Goal: Task Accomplishment & Management: Manage account settings

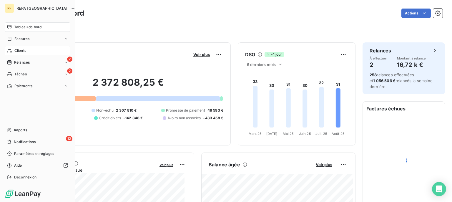
click at [22, 50] on span "Clients" at bounding box center [20, 50] width 12 height 5
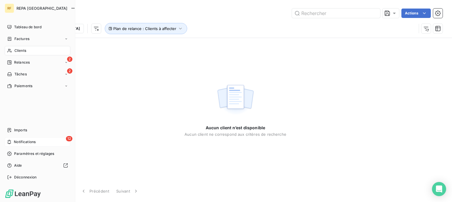
click at [22, 142] on span "Notifications" at bounding box center [25, 141] width 22 height 5
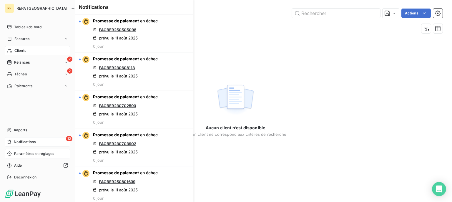
click at [21, 154] on span "Paramètres et réglages" at bounding box center [34, 153] width 40 height 5
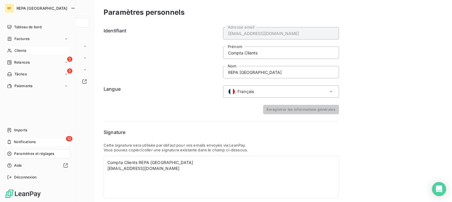
click at [29, 143] on span "Notifications" at bounding box center [25, 141] width 22 height 5
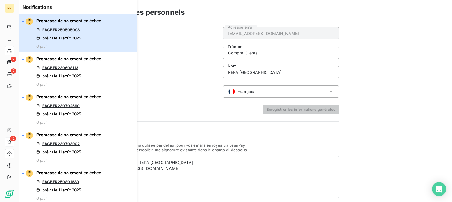
click at [49, 19] on span "Promesse de paiement" at bounding box center [60, 20] width 46 height 5
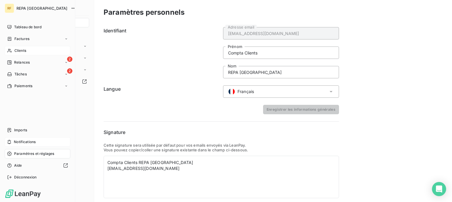
click at [27, 144] on span "Notifications" at bounding box center [25, 141] width 22 height 5
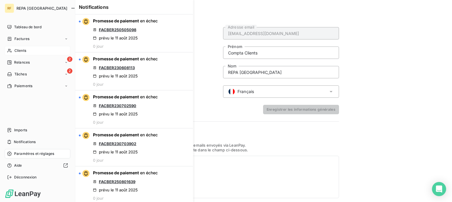
click at [33, 51] on div "Clients" at bounding box center [38, 50] width 66 height 9
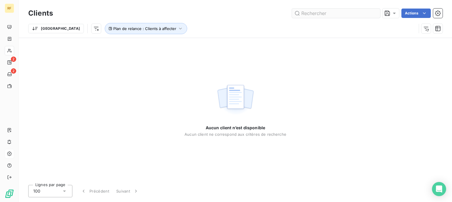
click at [353, 14] on input "text" at bounding box center [336, 13] width 88 height 9
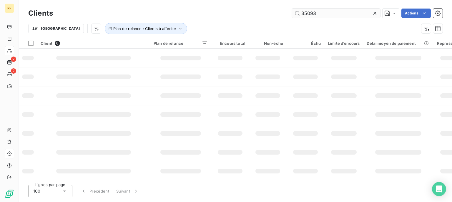
type input "35093"
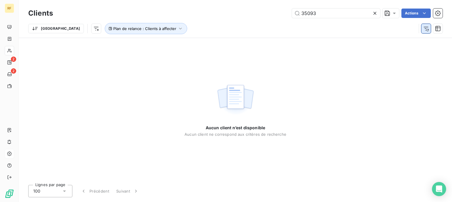
click at [427, 30] on icon "button" at bounding box center [427, 29] width 6 height 6
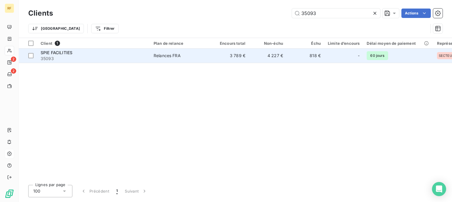
click at [176, 57] on div "Relances FRA" at bounding box center [167, 56] width 27 height 6
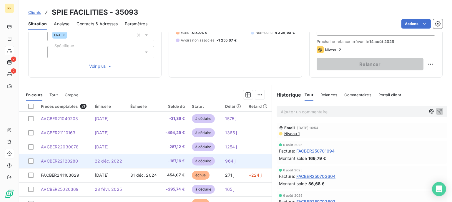
scroll to position [109, 0]
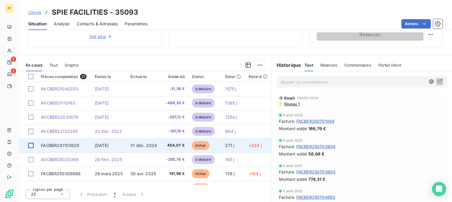
click at [31, 147] on div at bounding box center [30, 145] width 5 height 5
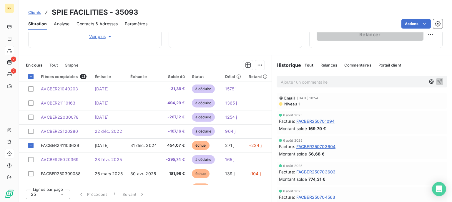
click at [358, 63] on span "Commentaires" at bounding box center [358, 65] width 27 height 5
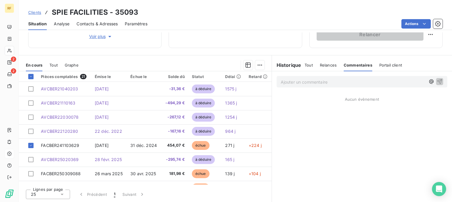
click at [305, 80] on p "Ajouter un commentaire ﻿" at bounding box center [353, 81] width 145 height 7
drag, startPoint x: 307, startPoint y: 83, endPoint x: 220, endPoint y: 81, distance: 87.2
click at [272, 81] on div "FACBER Aucun évènement" at bounding box center [362, 136] width 180 height 131
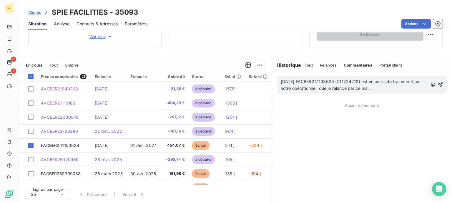
click at [303, 80] on span "[DATE] FACBER241103629 (C11224212) est en cours de traitement par notre opérati…" at bounding box center [352, 85] width 142 height 12
click at [421, 88] on p "[DATE] MESSAGE CLIENT : FACBER241103629 (C11224212) est en cours de traitement …" at bounding box center [354, 85] width 147 height 14
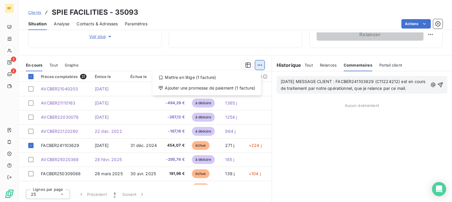
click at [259, 65] on html "RF 2 2 Clients SPIE FACILITIES - 35093 Situation Analyse Contacts & Adresses Pa…" at bounding box center [226, 101] width 452 height 202
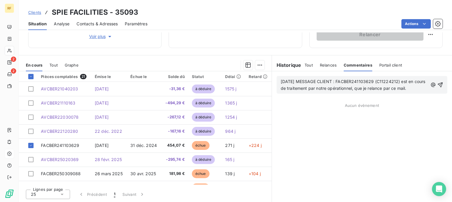
click at [439, 84] on html "RF 2 2 Clients SPIE FACILITIES - 35093 Situation Analyse Contacts & Adresses Pa…" at bounding box center [226, 101] width 452 height 202
click at [440, 83] on div "[DATE] MESSAGE CLIENT : FACBER241103629 (C11224212) est en cours de traitement …" at bounding box center [362, 85] width 171 height 18
click at [438, 83] on icon "button" at bounding box center [441, 85] width 6 height 6
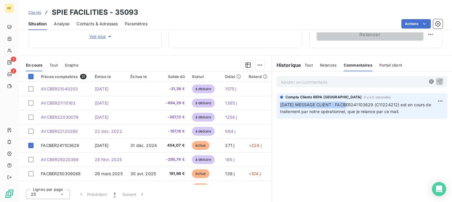
drag, startPoint x: 341, startPoint y: 105, endPoint x: 277, endPoint y: 104, distance: 63.6
click at [280, 104] on span "[DATE] MESSAGE CLIENT : FACBER241103629 (C11224212) est en cours de traitement …" at bounding box center [356, 108] width 152 height 12
copy span "[DATE] MESSAGE CLIENT :"
click at [293, 80] on p "Ajouter un commentaire ﻿" at bounding box center [353, 81] width 145 height 7
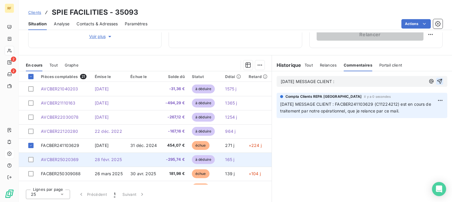
scroll to position [29, 0]
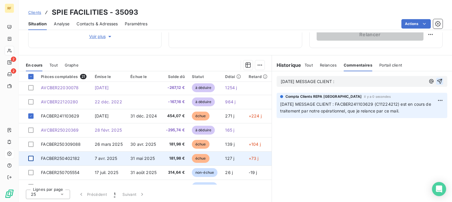
click at [31, 159] on div at bounding box center [30, 158] width 5 height 5
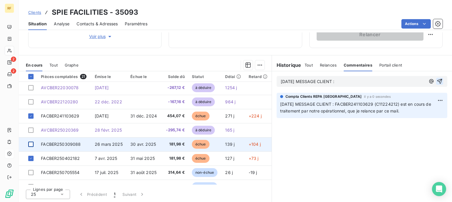
click at [32, 144] on div at bounding box center [30, 144] width 5 height 5
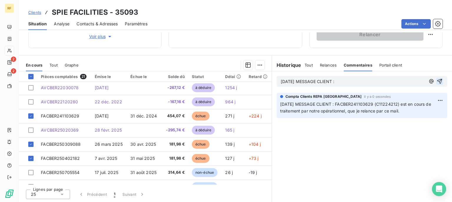
click at [363, 83] on p "[DATE] MESSAGE CLIENT :" at bounding box center [353, 81] width 145 height 7
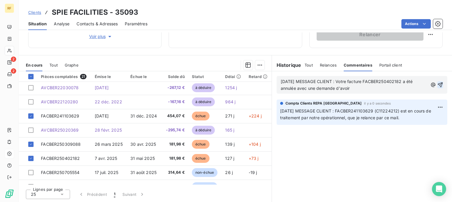
click at [408, 82] on span "[DATE] MESSAGE CLIENT : Votre facture FACBER250402182 a été annulée avec une de…" at bounding box center [347, 85] width 133 height 12
click at [400, 89] on span "[DATE] MESSAGE CLIENT : Votre facture FACBER250402182 et FACBER250309088 a été …" at bounding box center [345, 85] width 128 height 12
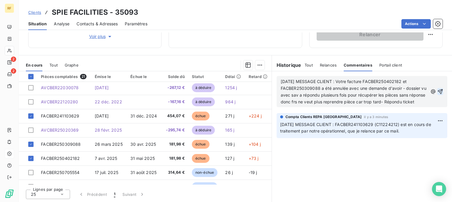
click at [367, 105] on p "[DATE] MESSAGE CLIENT : Votre facture FACBER250402182 et FACBER250309088 a été …" at bounding box center [354, 91] width 147 height 27
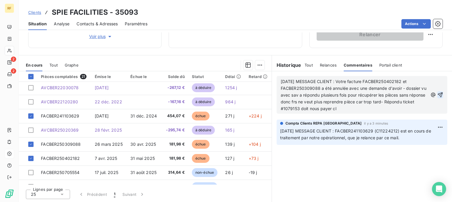
click at [406, 140] on p "[DATE] MESSAGE CLIENT : FACBER241103629 (C11224212) est en cours de traitement …" at bounding box center [362, 135] width 164 height 14
click at [407, 137] on p "[DATE] MESSAGE CLIENT : FACBER241103629 (C11224212) est en cours de traitement …" at bounding box center [362, 135] width 164 height 14
click at [402, 137] on p "[DATE] MESSAGE CLIENT : FACBER241103629 (C11224212) est en cours de traitement …" at bounding box center [362, 135] width 164 height 14
click at [438, 93] on icon "button" at bounding box center [441, 95] width 6 height 6
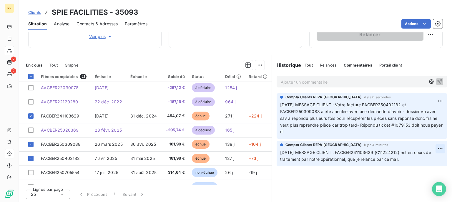
click at [435, 148] on html "RF 2 2 Clients SPIE FACILITIES - 35093 Situation Analyse Contacts & Adresses Pa…" at bounding box center [226, 101] width 452 height 202
click at [421, 161] on div "Editer" at bounding box center [421, 161] width 33 height 9
click at [408, 159] on p "[DATE] MESSAGE CLIENT : FACBER241103629 (C11224212) est en cours de traitement …" at bounding box center [358, 156] width 157 height 14
click at [438, 156] on icon "button" at bounding box center [441, 156] width 6 height 6
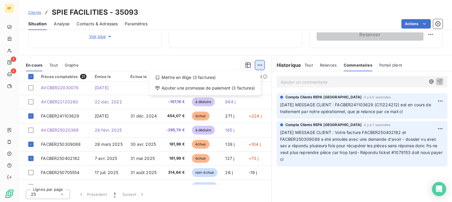
click at [255, 64] on html "RF 2 2 Clients SPIE FACILITIES - 35093 Situation Analyse Contacts & Adresses Pa…" at bounding box center [226, 101] width 452 height 202
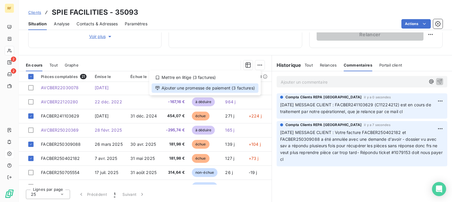
click at [200, 91] on div "Ajouter une promesse de paiement (3 factures)" at bounding box center [205, 87] width 107 height 9
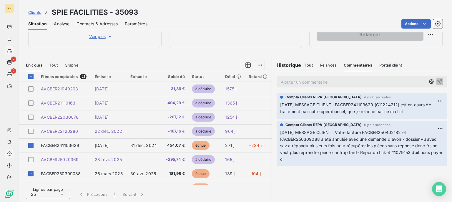
scroll to position [29, 0]
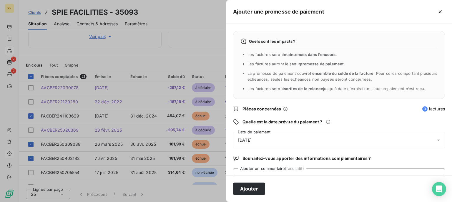
click at [255, 137] on div "[DATE]" at bounding box center [339, 140] width 212 height 16
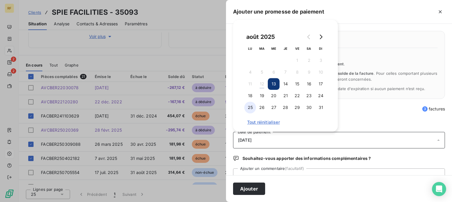
click at [252, 108] on button "25" at bounding box center [250, 108] width 12 height 12
click at [252, 184] on button "Ajouter" at bounding box center [249, 189] width 32 height 12
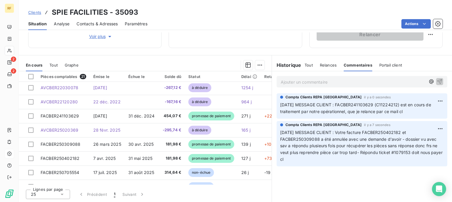
click at [35, 64] on span "En cours" at bounding box center [34, 65] width 16 height 5
click at [289, 64] on h6 "Historique" at bounding box center [286, 65] width 29 height 7
click at [347, 64] on span "Commentaires" at bounding box center [358, 65] width 29 height 5
click at [309, 63] on span "Tout" at bounding box center [309, 65] width 8 height 5
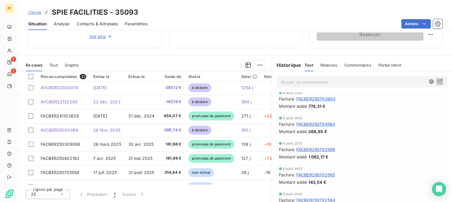
scroll to position [0, 0]
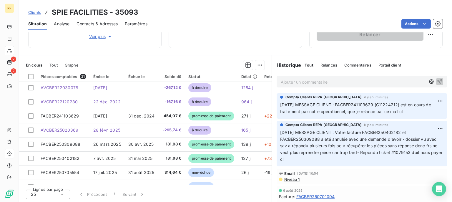
click at [328, 64] on span "Relances" at bounding box center [329, 65] width 17 height 5
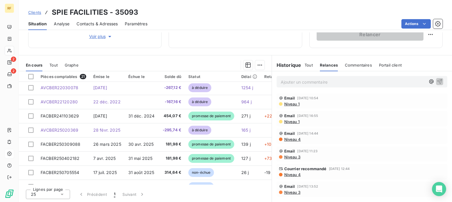
click at [352, 64] on span "Commentaires" at bounding box center [358, 65] width 27 height 5
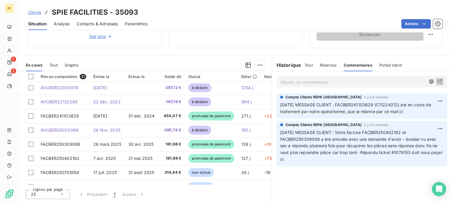
click at [328, 65] on span "Relances" at bounding box center [328, 65] width 17 height 5
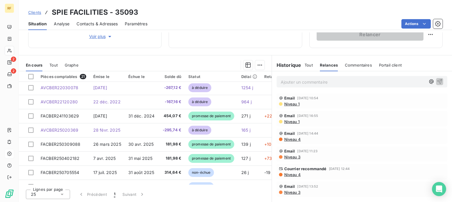
click at [383, 61] on div "Portail client" at bounding box center [390, 65] width 23 height 12
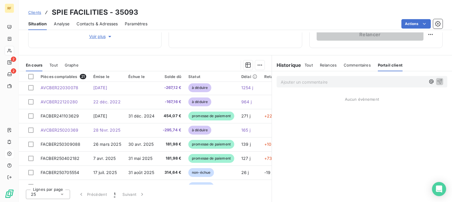
drag, startPoint x: 352, startPoint y: 61, endPoint x: 345, endPoint y: 65, distance: 8.2
click at [351, 62] on div "Commentaires" at bounding box center [357, 65] width 27 height 12
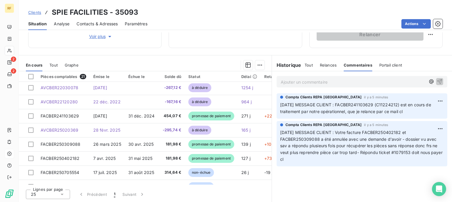
click at [301, 64] on div "Historique" at bounding box center [288, 65] width 33 height 7
click at [305, 64] on span "Tout" at bounding box center [309, 65] width 8 height 5
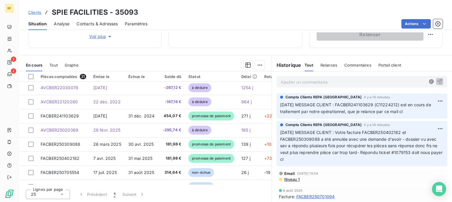
click at [369, 182] on div "Email [DATE] 10:54 Niveau 1" at bounding box center [362, 176] width 171 height 15
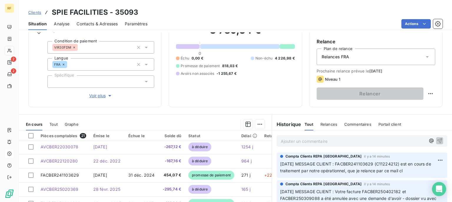
scroll to position [49, 0]
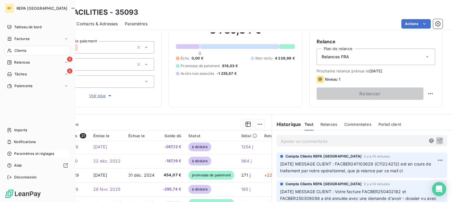
click at [7, 50] on div "Clients" at bounding box center [38, 50] width 66 height 9
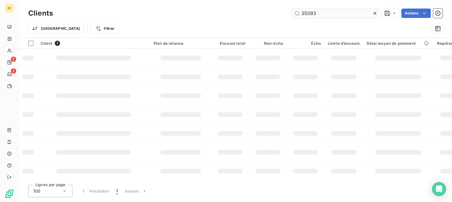
click at [376, 11] on icon at bounding box center [375, 13] width 6 height 6
click at [329, 11] on input "text" at bounding box center [336, 13] width 88 height 9
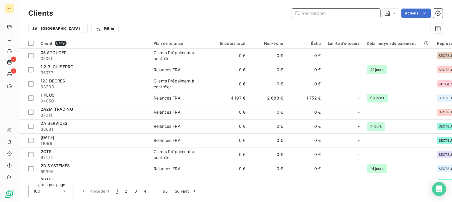
click at [332, 16] on input "text" at bounding box center [336, 13] width 88 height 9
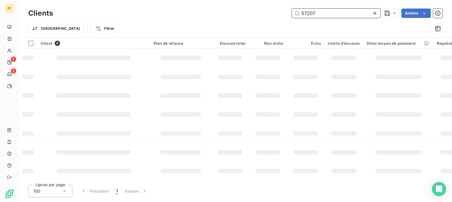
type input "57207"
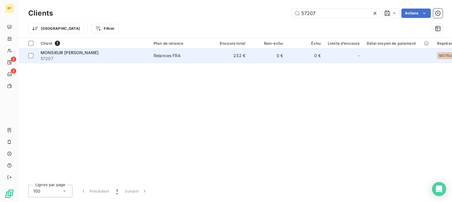
click at [158, 52] on td "Relances FRA" at bounding box center [180, 56] width 61 height 14
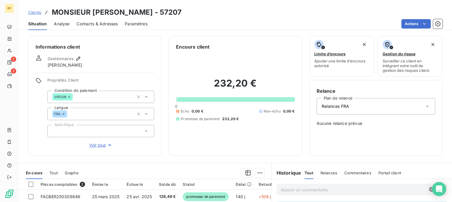
scroll to position [108, 0]
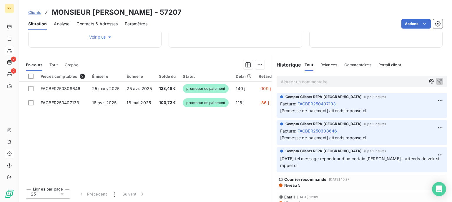
click at [325, 64] on span "Relances" at bounding box center [329, 64] width 17 height 5
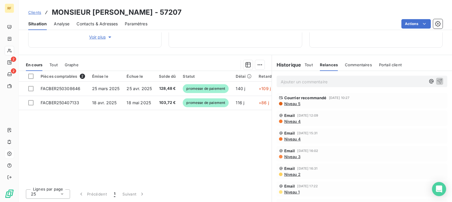
click at [356, 67] on div "Commentaires" at bounding box center [358, 65] width 27 height 12
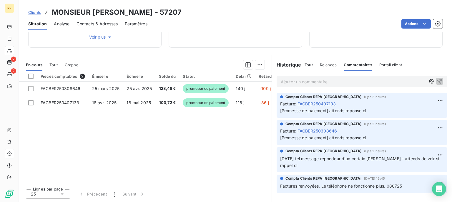
click at [325, 81] on p "Ajouter un commentaire ﻿" at bounding box center [353, 81] width 145 height 7
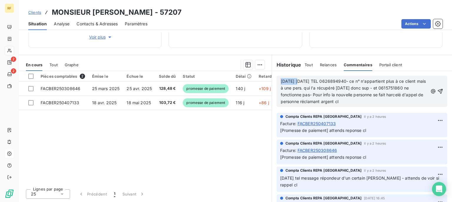
drag, startPoint x: 296, startPoint y: 80, endPoint x: 186, endPoint y: 74, distance: 109.7
click at [272, 74] on div "[DATE] [DATE] TEL 0626894940- ce n° n'appartient plus à ce client mais à une pe…" at bounding box center [362, 136] width 180 height 131
click at [296, 88] on span "[DATE] TEL 0626894940- ce n° n'appartient plus à ce client mais à une pers. qui…" at bounding box center [353, 91] width 144 height 25
click at [382, 89] on span "[DATE] TEL 0626894940- ce n° n'appartient plus à ce client mais à une personne …" at bounding box center [355, 91] width 148 height 25
click at [399, 102] on p "[DATE] TEL 0626894940- ce n° n'appartient plus à ce client mais à une personne …" at bounding box center [354, 91] width 147 height 27
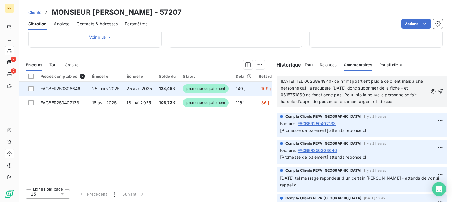
click at [208, 91] on span "promesse de paiement" at bounding box center [206, 88] width 46 height 9
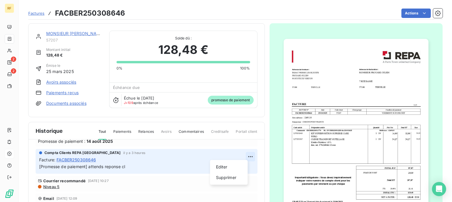
click at [246, 153] on html "RF 2 2 Factures FACBER250308646 Actions MONSIEUR [PERSON_NAME] 57207 Montant in…" at bounding box center [226, 101] width 452 height 202
click at [161, 167] on html "RF 2 2 Factures FACBER250308646 Actions MONSIEUR [PERSON_NAME] 57207 Montant in…" at bounding box center [226, 101] width 452 height 202
click at [242, 102] on span "promesse de paiement" at bounding box center [231, 99] width 46 height 9
click at [117, 102] on icon at bounding box center [115, 100] width 5 height 6
click at [113, 100] on icon at bounding box center [115, 100] width 5 height 6
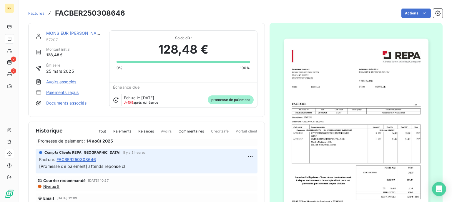
click at [113, 100] on icon at bounding box center [115, 100] width 5 height 6
click at [242, 100] on span "promesse de paiement" at bounding box center [231, 99] width 46 height 9
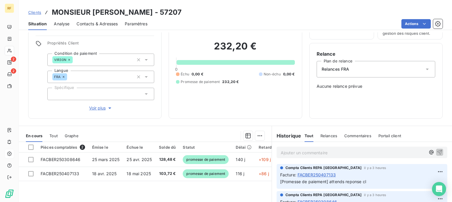
scroll to position [59, 0]
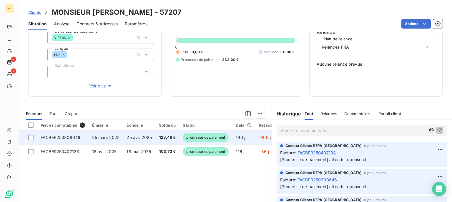
click at [34, 138] on td at bounding box center [28, 137] width 18 height 14
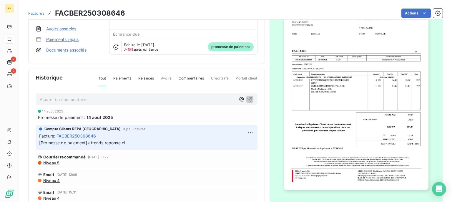
scroll to position [64, 0]
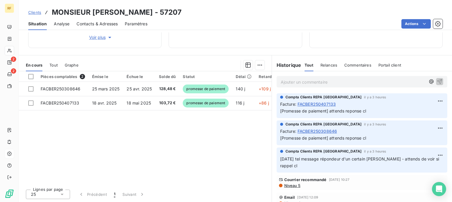
scroll to position [108, 0]
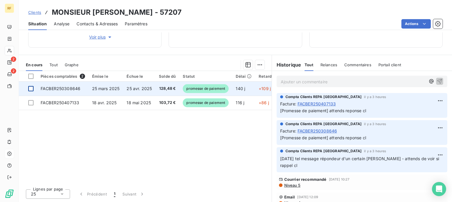
click at [32, 87] on div at bounding box center [30, 88] width 5 height 5
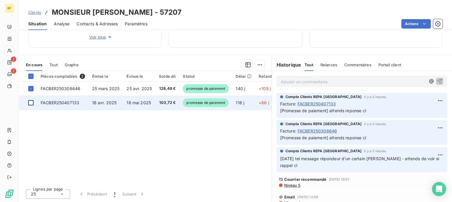
click at [31, 103] on div at bounding box center [30, 102] width 5 height 5
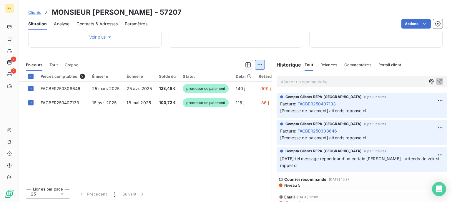
click at [255, 67] on html "RF 2 2 Clients MONSIEUR [PERSON_NAME] - 57207 Situation Analyse Contacts & Adre…" at bounding box center [226, 101] width 452 height 202
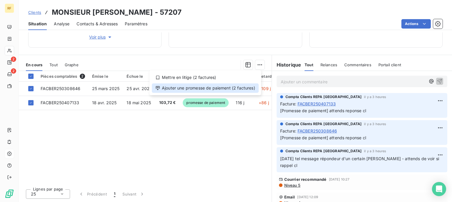
click at [222, 89] on div "Ajouter une promesse de paiement (2 factures)" at bounding box center [205, 87] width 107 height 9
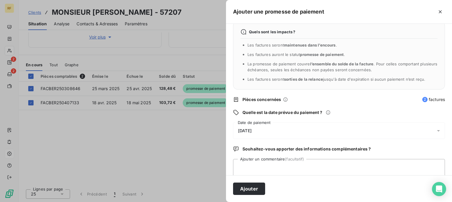
scroll to position [23, 0]
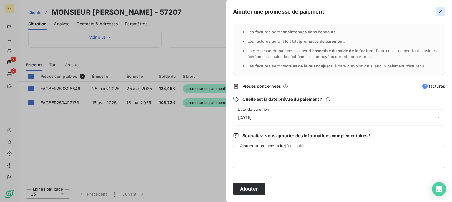
click at [443, 11] on icon "button" at bounding box center [441, 12] width 6 height 6
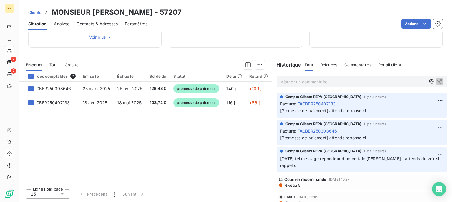
scroll to position [0, 0]
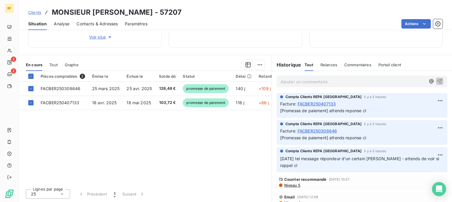
click at [54, 65] on span "Tout" at bounding box center [53, 64] width 8 height 5
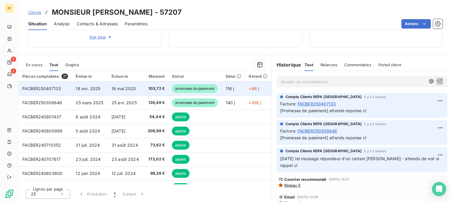
click at [191, 89] on span "promesse de paiement" at bounding box center [195, 88] width 46 height 9
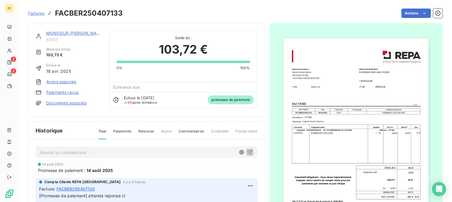
click at [220, 97] on span "promesse de paiement" at bounding box center [231, 99] width 46 height 9
click at [218, 97] on span "promesse de paiement" at bounding box center [231, 99] width 46 height 9
click at [125, 102] on span "J+86" at bounding box center [128, 102] width 8 height 4
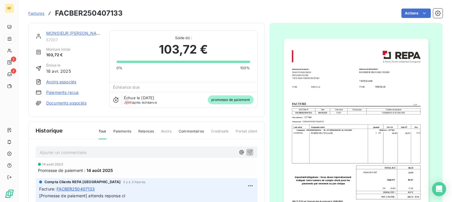
click at [115, 100] on icon at bounding box center [115, 100] width 5 height 6
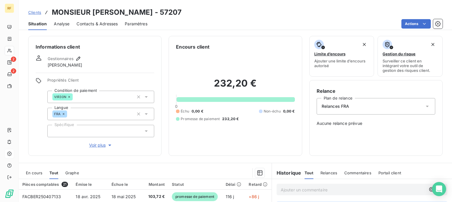
click at [357, 174] on span "Commentaires" at bounding box center [358, 173] width 27 height 5
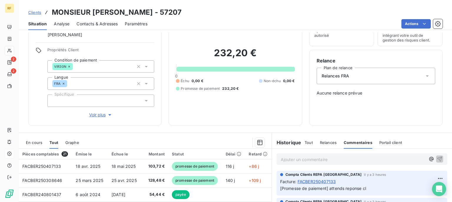
scroll to position [59, 0]
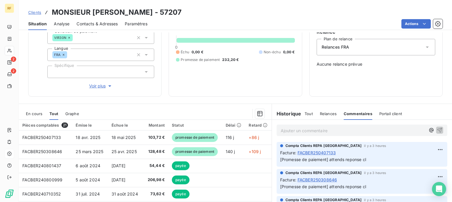
click at [308, 115] on span "Tout" at bounding box center [309, 113] width 8 height 5
click at [352, 112] on span "Commentaires" at bounding box center [358, 113] width 27 height 5
click at [360, 128] on p "Ajouter un commentaire ﻿" at bounding box center [353, 130] width 145 height 7
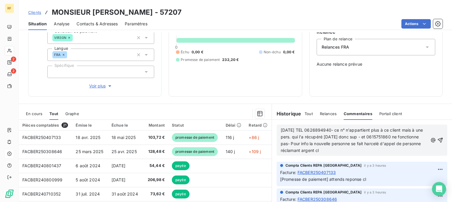
click at [297, 138] on span "[DATE] TEL 0626894940- ce n° n'appartient plus à ce client mais à une pers. qui…" at bounding box center [353, 140] width 144 height 25
click at [382, 137] on span "[DATE] TEL 0626894940- ce n° n'appartient plus à ce client mais à une personne …" at bounding box center [355, 140] width 148 height 25
click at [414, 152] on p "[DATE] TEL 0626894940- ce n° n'appartient plus à ce client mais à une personne …" at bounding box center [354, 140] width 147 height 27
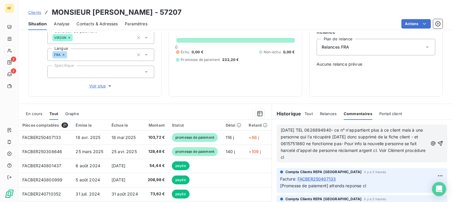
click at [318, 157] on span "[DATE] TEL 0626894940- ce n° n'appartient plus à ce client mais à une personne …" at bounding box center [354, 144] width 146 height 32
click at [438, 143] on icon "button" at bounding box center [440, 143] width 5 height 5
